Goal: Information Seeking & Learning: Learn about a topic

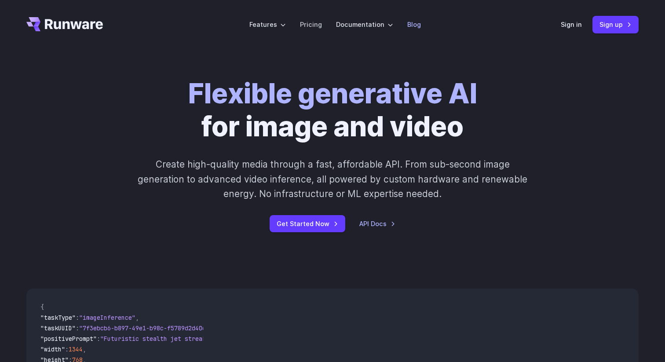
click at [418, 24] on link "Blog" at bounding box center [414, 24] width 14 height 10
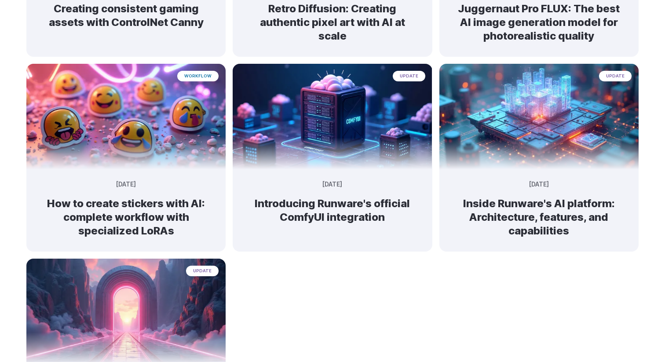
scroll to position [443, 0]
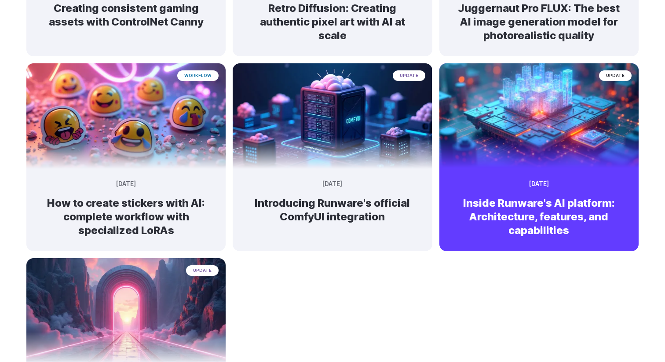
click at [585, 199] on h2 "Inside Runware's AI platform: Architecture, features, and capabilities" at bounding box center [538, 216] width 171 height 41
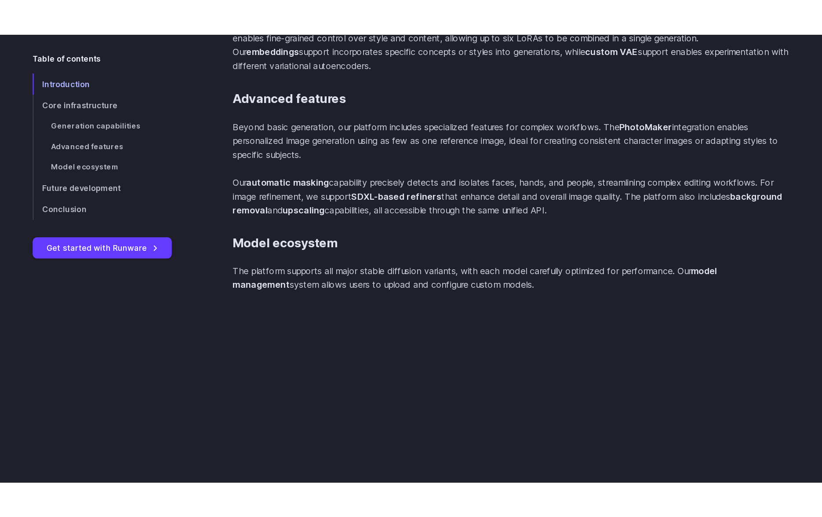
scroll to position [1163, 0]
